Goal: Navigation & Orientation: Find specific page/section

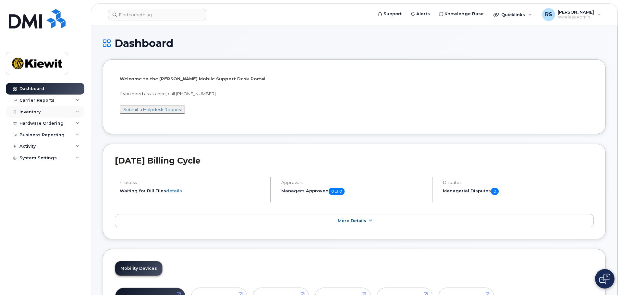
click at [35, 113] on div "Inventory" at bounding box center [29, 112] width 21 height 5
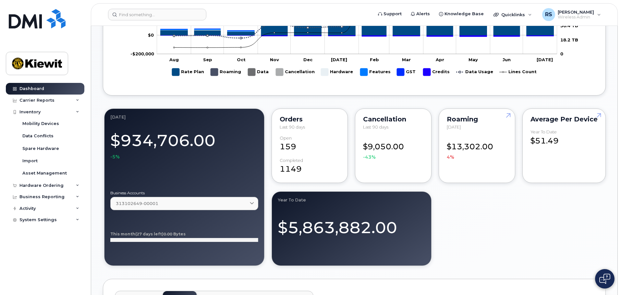
scroll to position [584, 0]
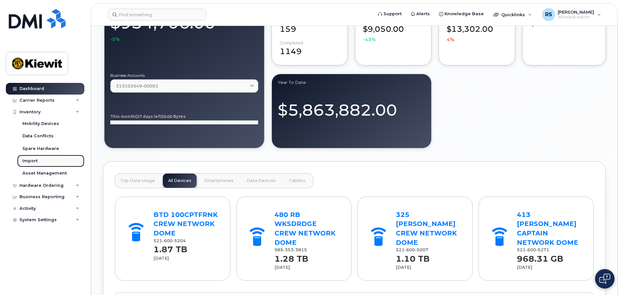
click at [34, 161] on div "Import" at bounding box center [29, 161] width 15 height 6
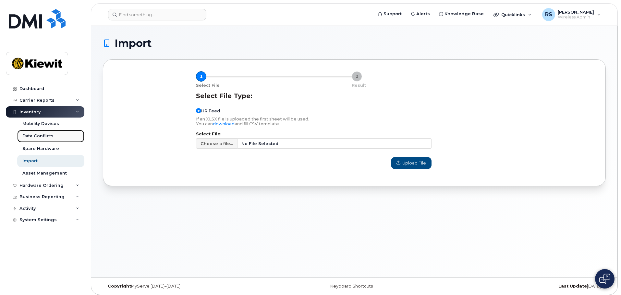
click at [37, 133] on div "Data Conflicts" at bounding box center [37, 136] width 31 height 6
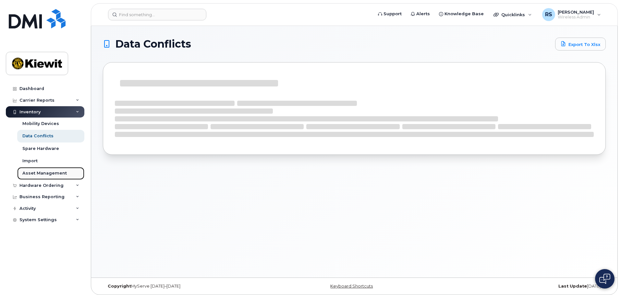
click at [36, 170] on link "Asset Management" at bounding box center [50, 173] width 67 height 12
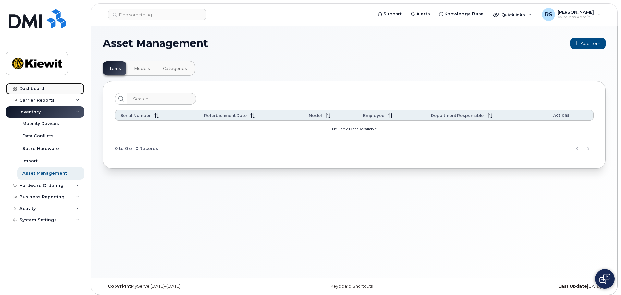
click at [37, 87] on div "Dashboard" at bounding box center [31, 88] width 25 height 5
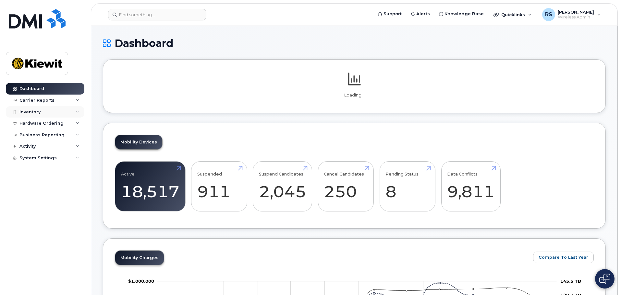
click at [44, 112] on div "Inventory" at bounding box center [45, 112] width 78 height 12
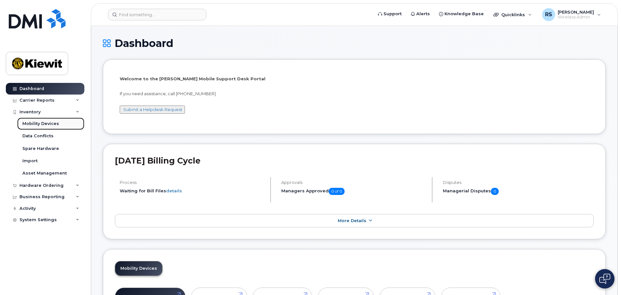
click at [45, 125] on div "Mobility Devices" at bounding box center [40, 124] width 37 height 6
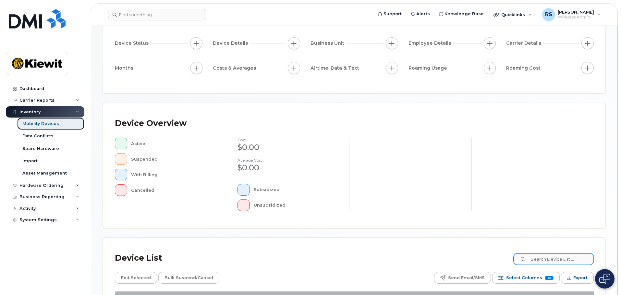
scroll to position [152, 0]
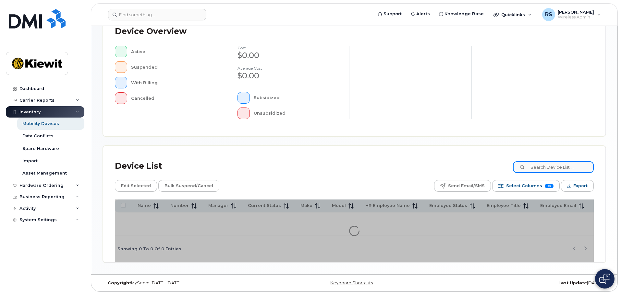
click at [542, 165] on input at bounding box center [553, 167] width 81 height 12
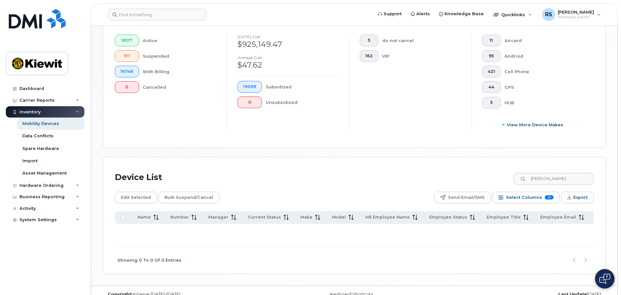
scroll to position [186, 0]
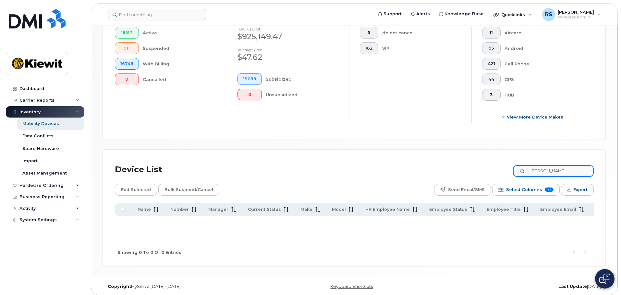
click at [564, 165] on input "[PERSON_NAME]" at bounding box center [553, 171] width 81 height 12
click at [564, 166] on input "[PERSON_NAME]" at bounding box center [553, 171] width 81 height 12
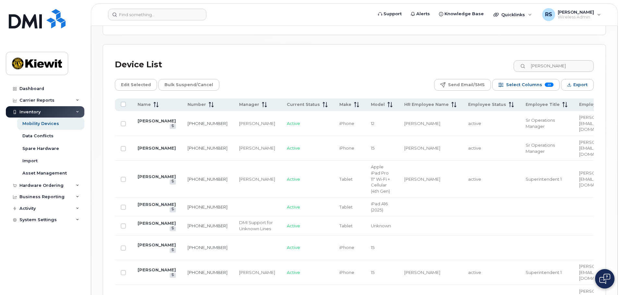
scroll to position [316, 0]
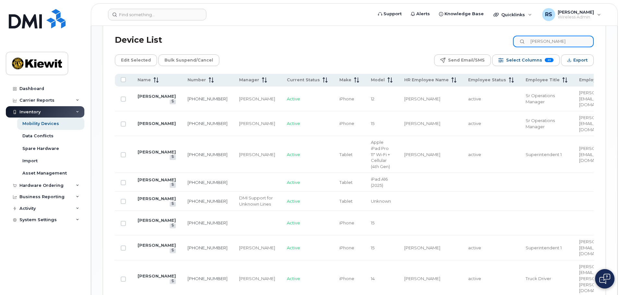
click at [562, 36] on input "[PERSON_NAME]" at bounding box center [553, 42] width 81 height 12
drag, startPoint x: 541, startPoint y: 33, endPoint x: 503, endPoint y: 27, distance: 38.4
click at [503, 32] on div "Device List [PERSON_NAME]" at bounding box center [354, 40] width 479 height 17
type input "[PERSON_NAME]"
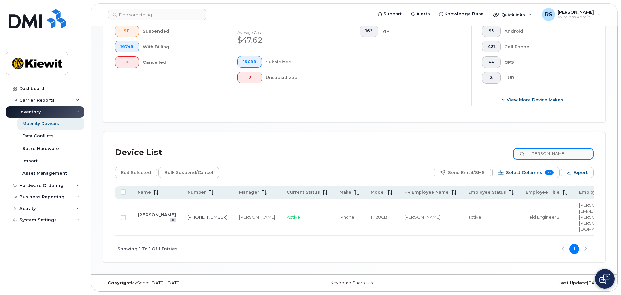
scroll to position [188, 0]
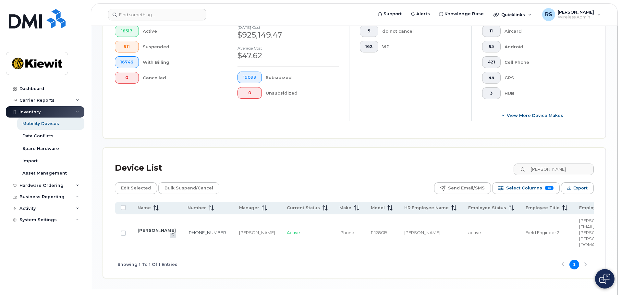
click at [346, 183] on div "Edit Selected Bulk Suspend/Cancel Send Email/SMS Select Columns 23 Filter Refre…" at bounding box center [354, 189] width 479 height 12
click at [575, 164] on input "[PERSON_NAME]" at bounding box center [553, 170] width 81 height 12
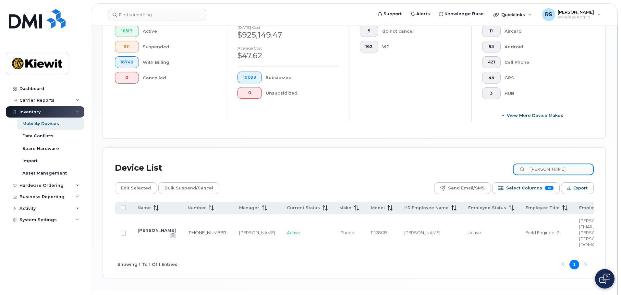
click at [575, 164] on input "[PERSON_NAME]" at bounding box center [553, 170] width 81 height 12
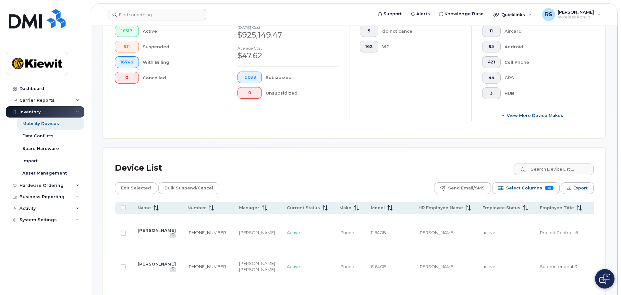
drag, startPoint x: 336, startPoint y: 172, endPoint x: 347, endPoint y: 182, distance: 15.2
drag, startPoint x: 347, startPoint y: 182, endPoint x: 263, endPoint y: 138, distance: 94.8
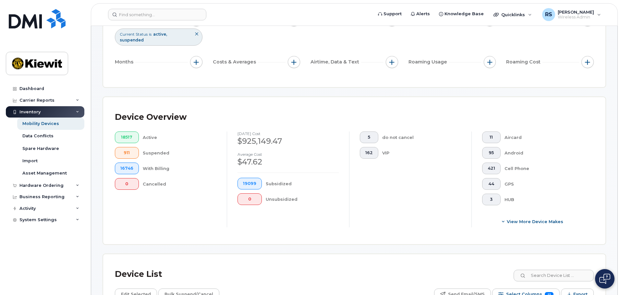
scroll to position [0, 0]
